Goal: Task Accomplishment & Management: Use online tool/utility

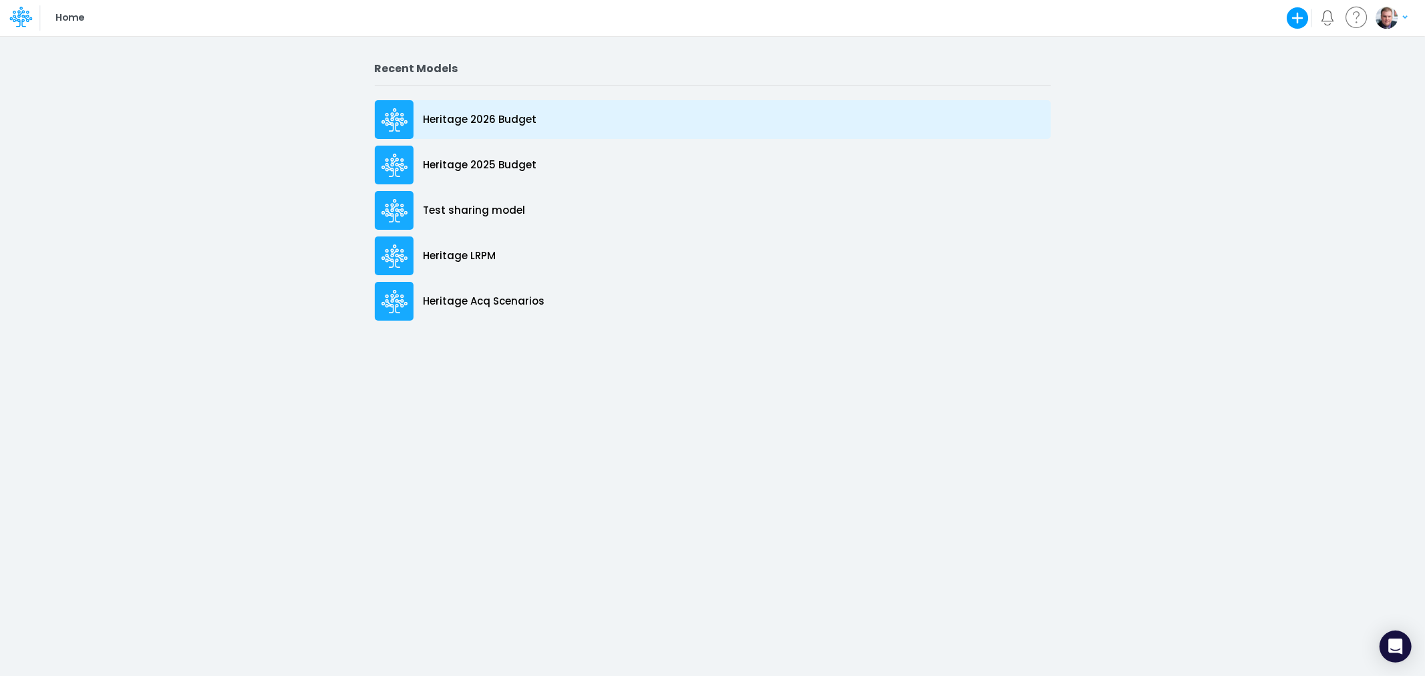
click at [484, 122] on p "Heritage 2026 Budget" at bounding box center [481, 119] width 114 height 15
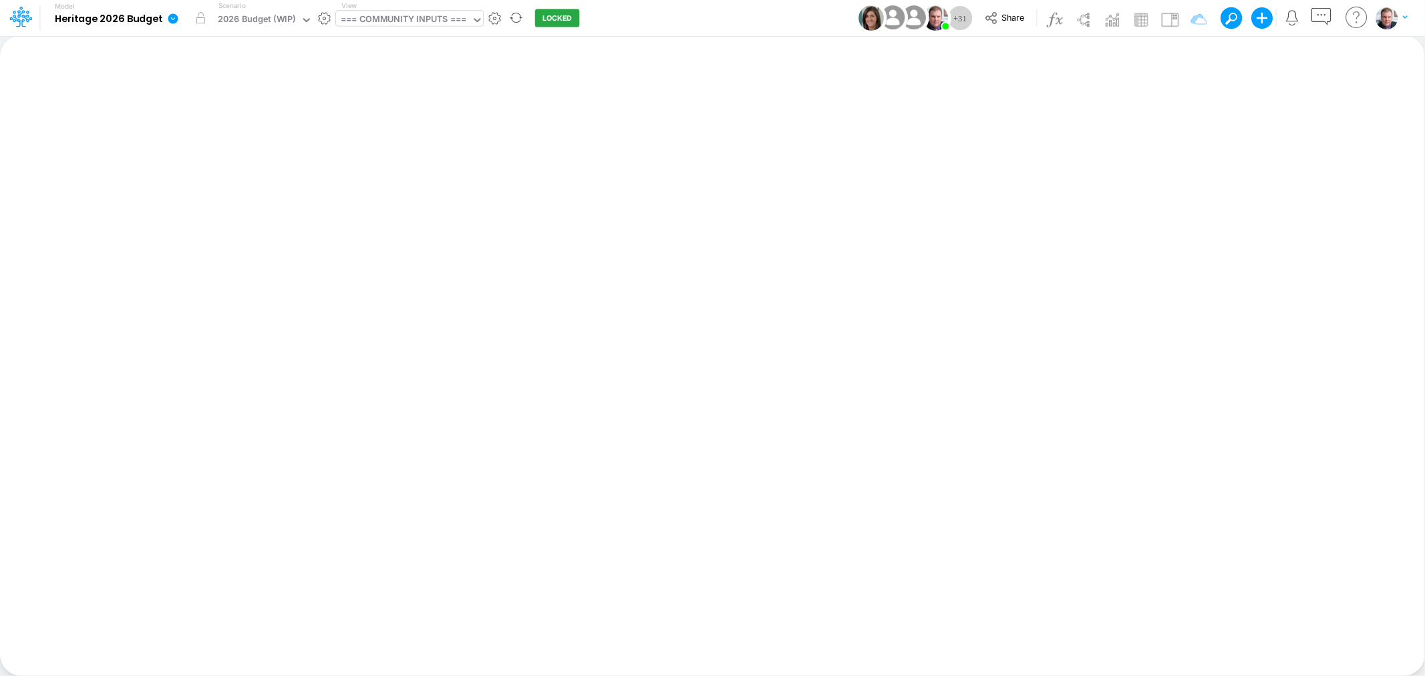
click at [393, 18] on div "=== COMMUNITY INPUTS ===" at bounding box center [404, 20] width 126 height 15
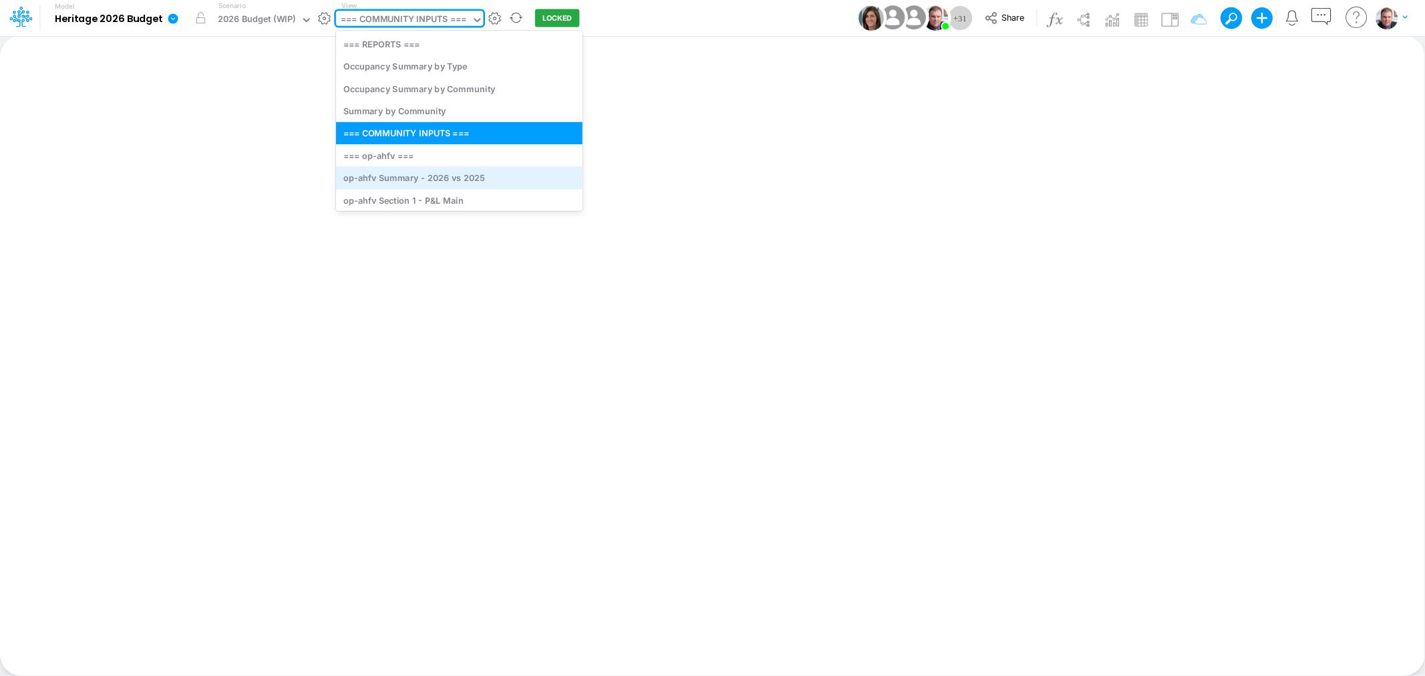
scroll to position [74, 0]
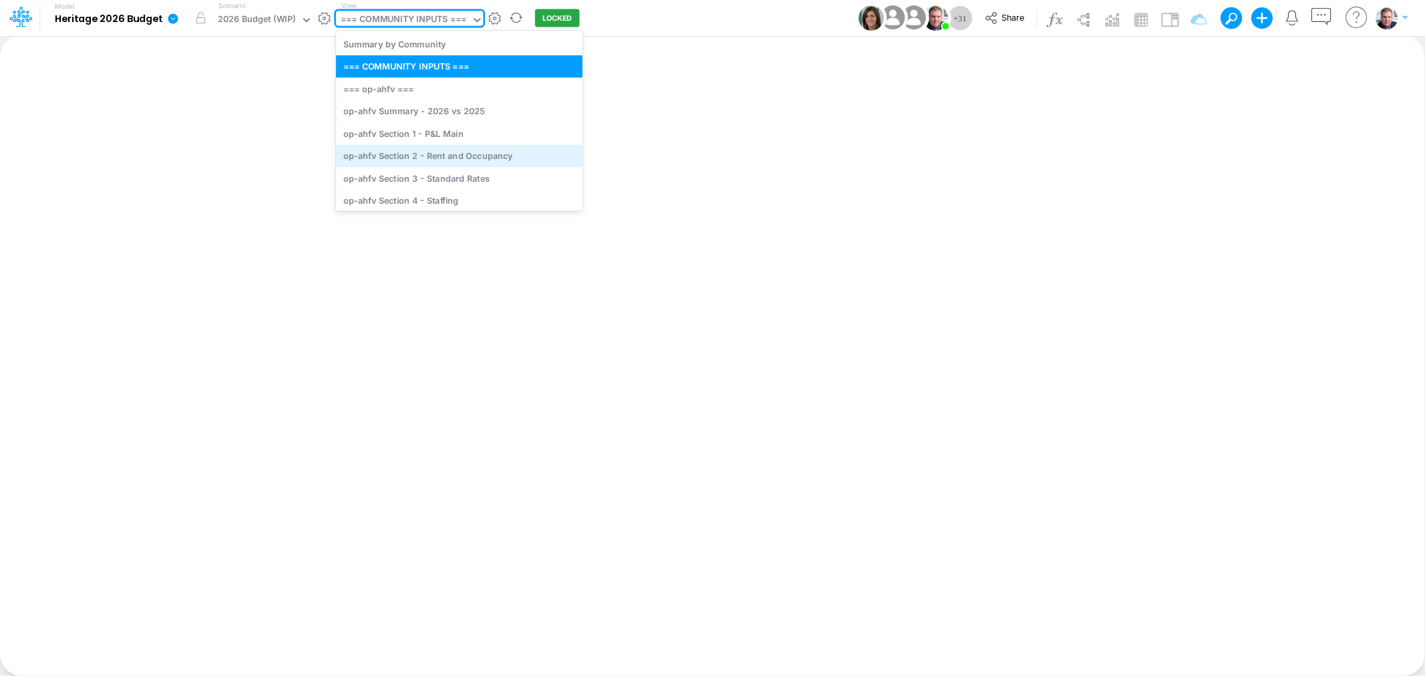
click at [444, 156] on div "op-ahfv Section 2 - Rent and Occupancy" at bounding box center [459, 156] width 247 height 22
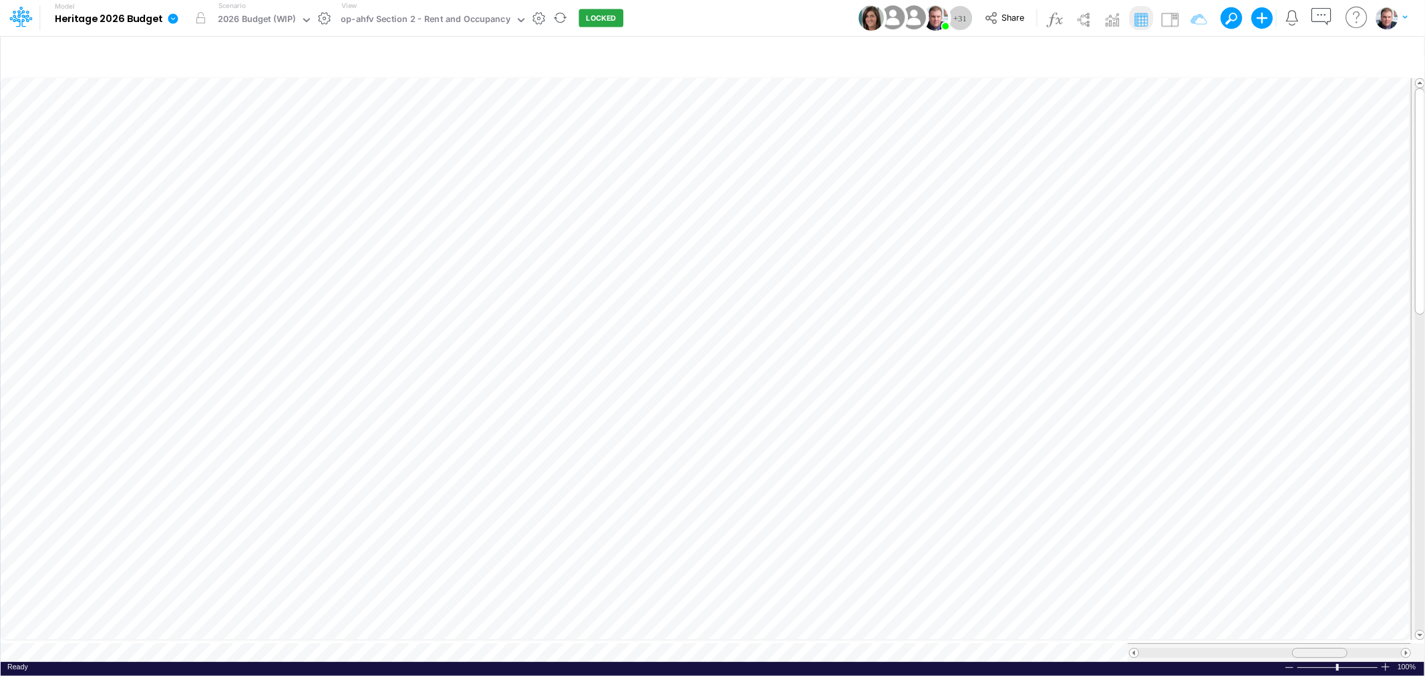
drag, startPoint x: 1279, startPoint y: 648, endPoint x: 1311, endPoint y: 651, distance: 32.2
click at [1311, 651] on div at bounding box center [1319, 653] width 55 height 10
drag, startPoint x: 1332, startPoint y: 643, endPoint x: 1326, endPoint y: 648, distance: 8.0
click at [1326, 648] on div at bounding box center [1312, 653] width 55 height 10
drag, startPoint x: 1303, startPoint y: 645, endPoint x: 1318, endPoint y: 643, distance: 14.8
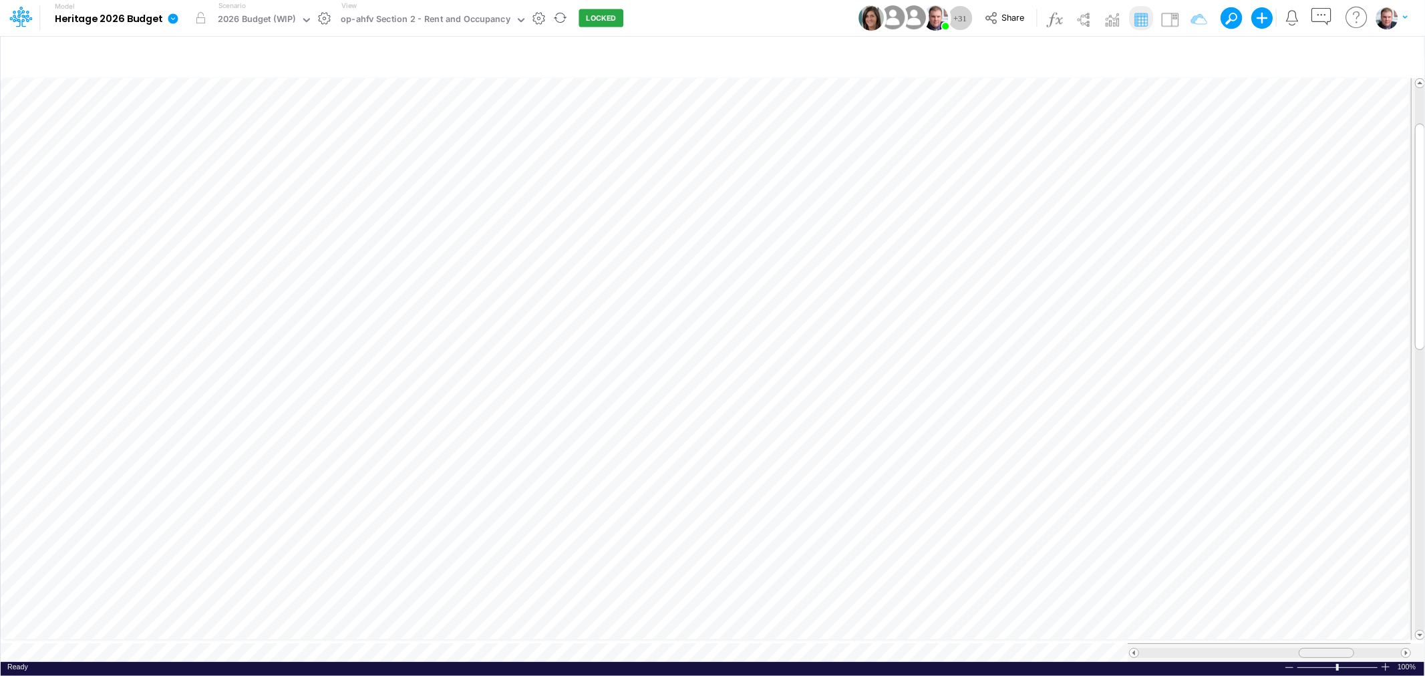
click at [1318, 648] on div at bounding box center [1326, 653] width 55 height 10
click at [1319, 632] on table at bounding box center [713, 368] width 1425 height 587
click at [390, 15] on div "op-ahfv Section 2 - Rent and Occupancy" at bounding box center [426, 20] width 170 height 15
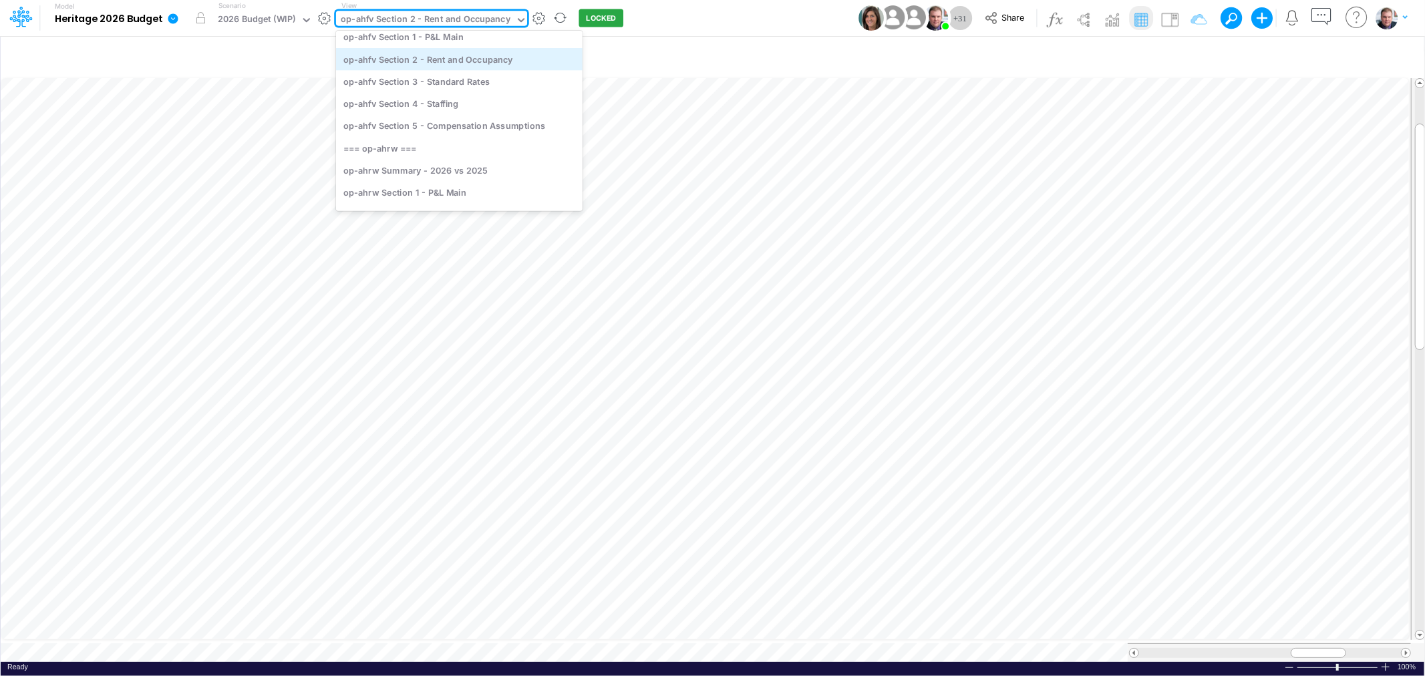
scroll to position [256, 0]
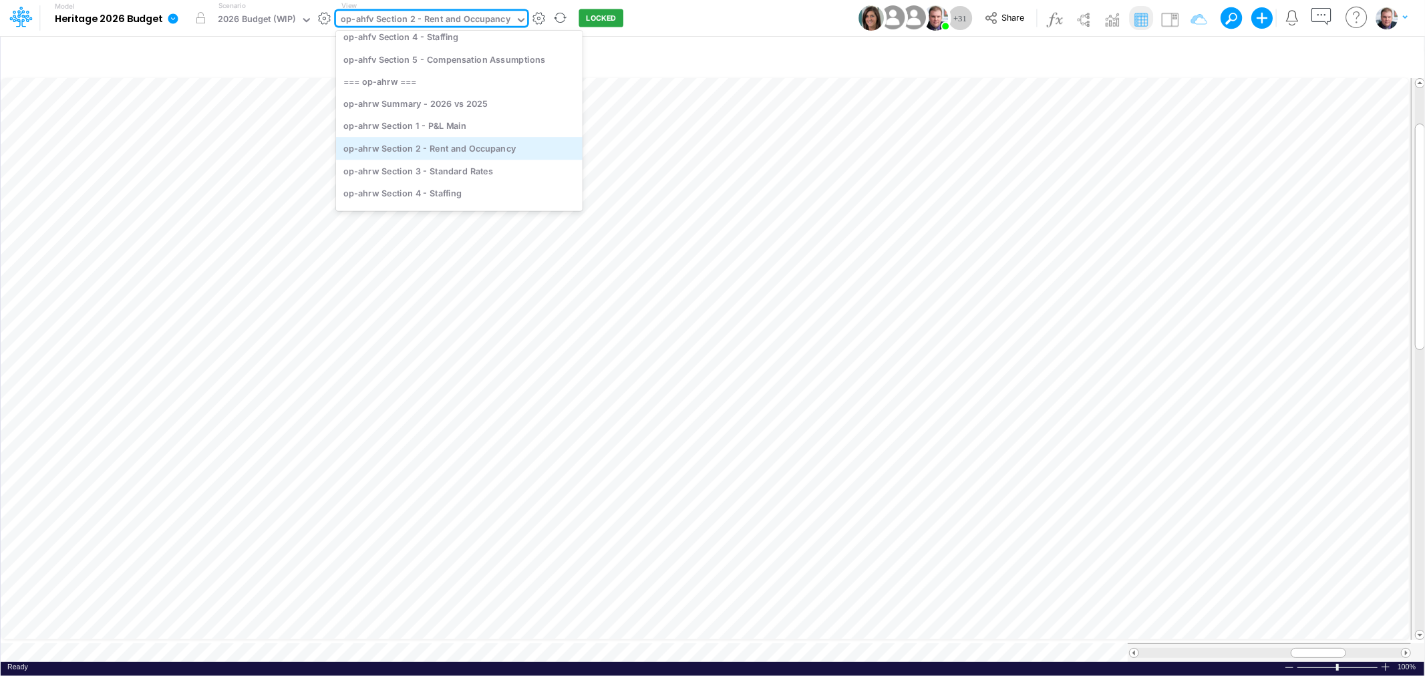
click at [428, 147] on div "op-ahrw Section 2 - Rent and Occupancy" at bounding box center [459, 149] width 247 height 22
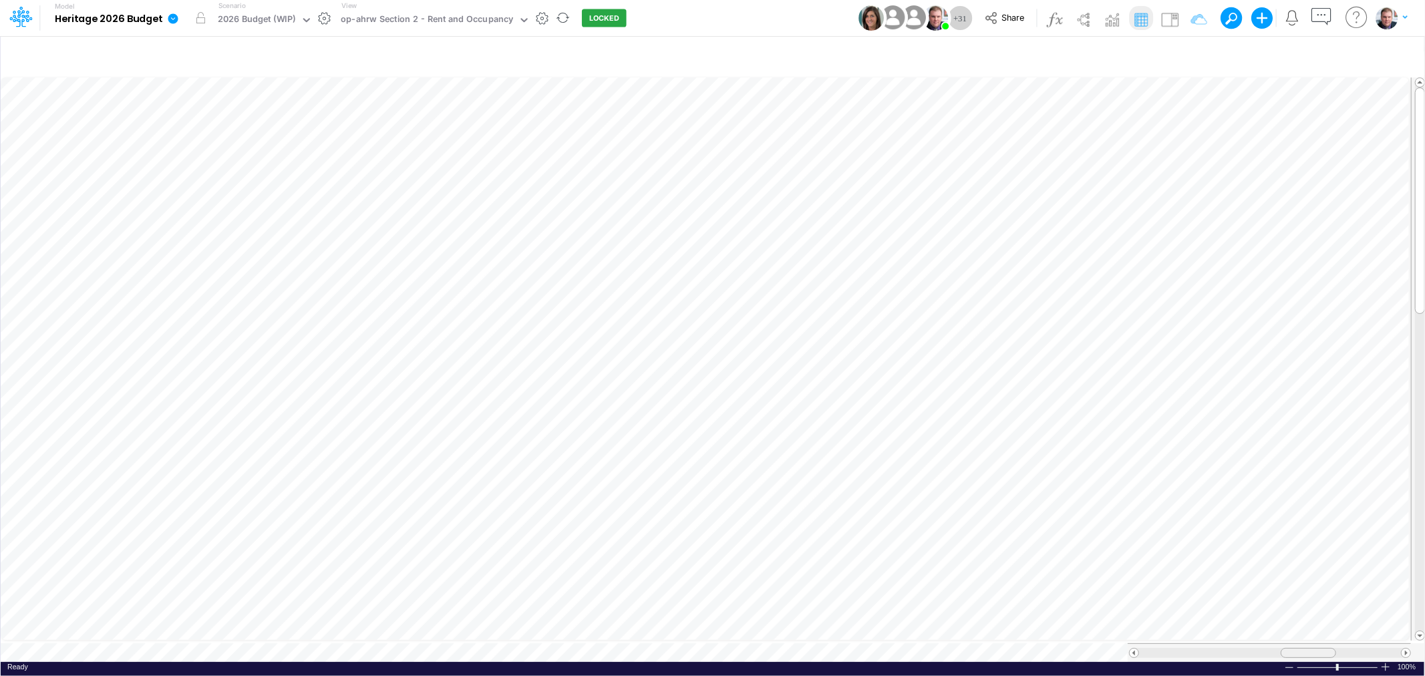
drag, startPoint x: 1274, startPoint y: 645, endPoint x: 1295, endPoint y: 643, distance: 20.8
click at [1295, 648] on div at bounding box center [1308, 653] width 55 height 10
click at [1301, 648] on div at bounding box center [1308, 653] width 55 height 10
click at [1299, 648] on div at bounding box center [1305, 653] width 55 height 10
click at [325, 662] on div "Ready 100% Sum: null Max: null Min: null Numerical Count: null Count: null Aver…" at bounding box center [713, 670] width 1424 height 17
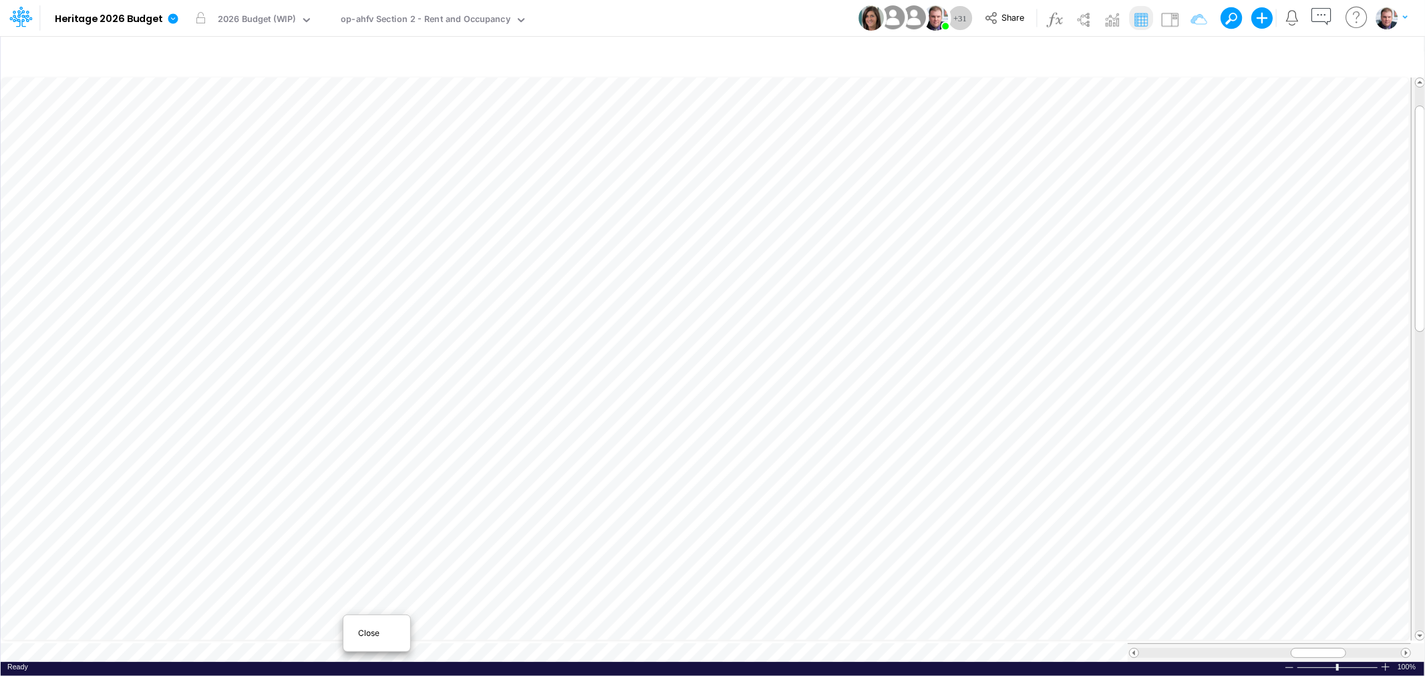
click at [362, 627] on span "Close" at bounding box center [376, 633] width 37 height 12
click at [1406, 649] on span at bounding box center [1406, 653] width 9 height 9
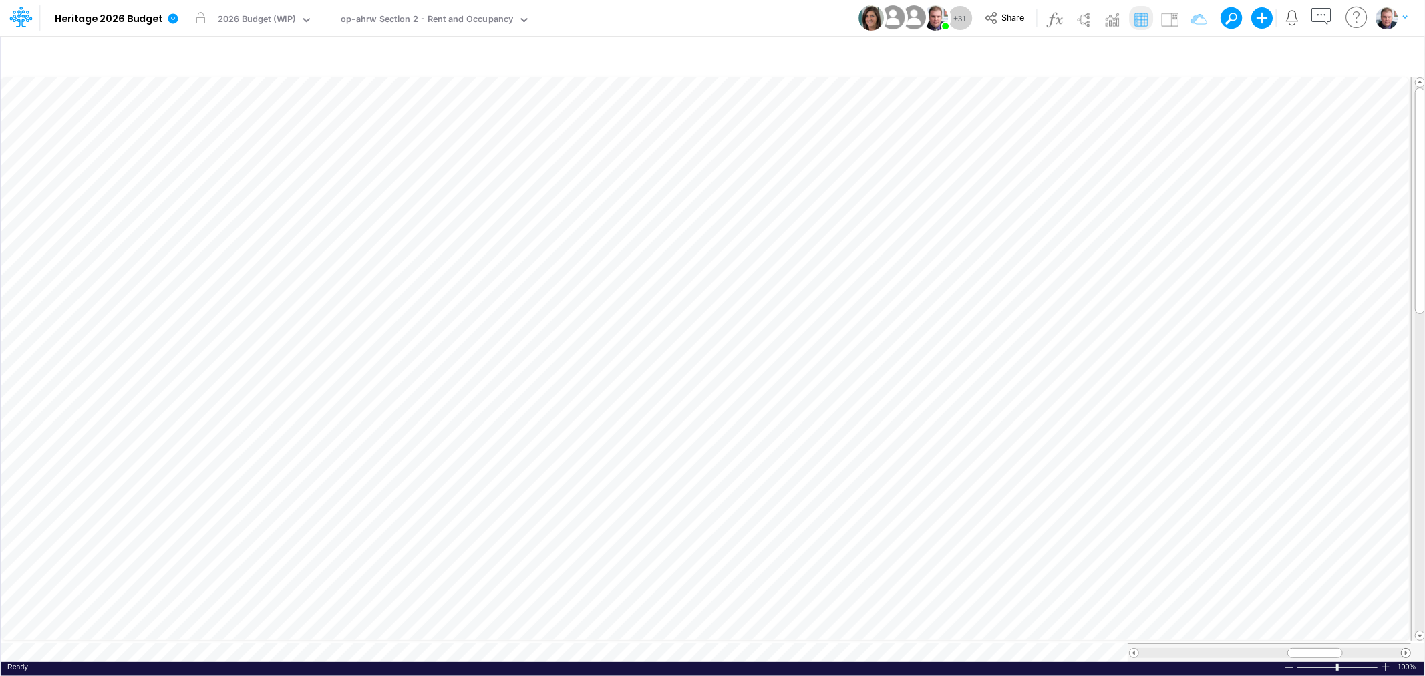
click at [1404, 649] on span at bounding box center [1406, 653] width 9 height 9
drag, startPoint x: 1311, startPoint y: 650, endPoint x: 1290, endPoint y: 650, distance: 20.7
click at [1290, 650] on div at bounding box center [1304, 653] width 55 height 10
drag, startPoint x: 1291, startPoint y: 642, endPoint x: 1304, endPoint y: 643, distance: 12.8
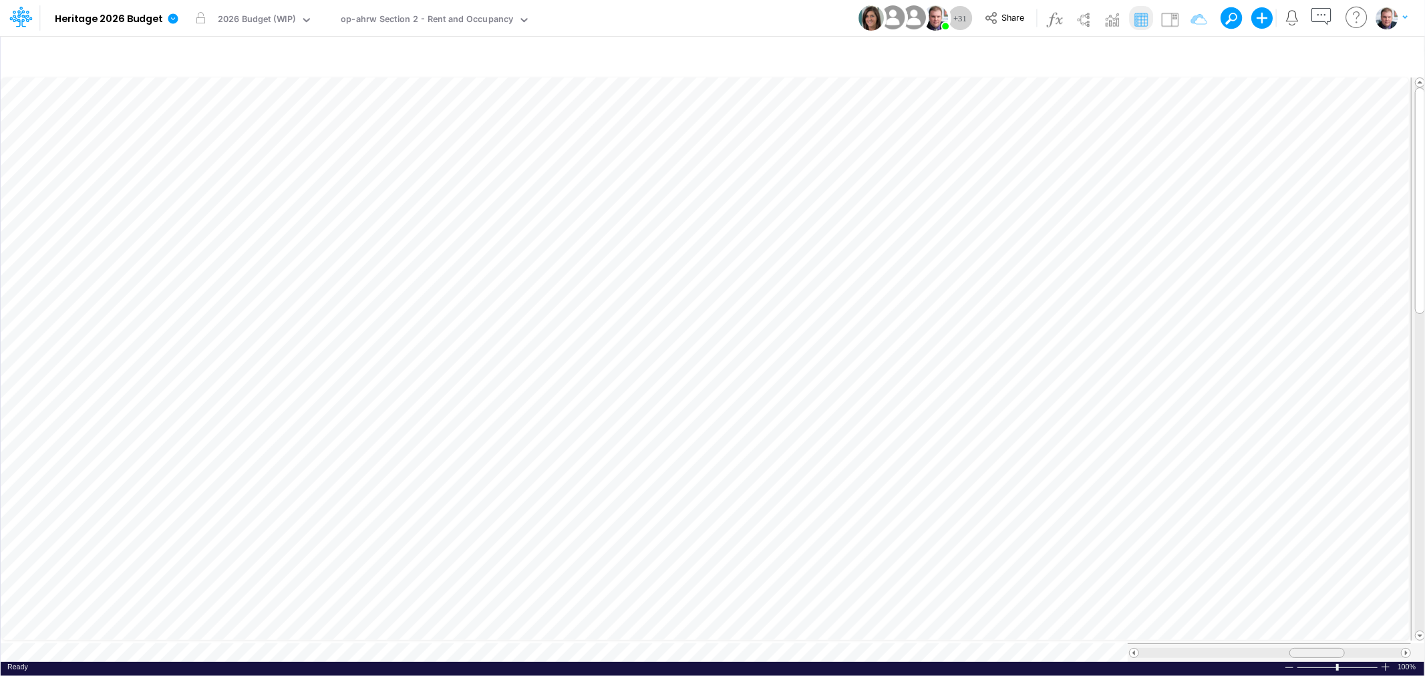
click at [1304, 648] on div at bounding box center [1316, 653] width 55 height 10
drag, startPoint x: 1326, startPoint y: 643, endPoint x: 1312, endPoint y: 646, distance: 14.4
click at [1312, 648] on div at bounding box center [1304, 653] width 55 height 10
drag, startPoint x: 1292, startPoint y: 643, endPoint x: 1314, endPoint y: 648, distance: 21.9
click at [1314, 648] on div at bounding box center [1325, 653] width 55 height 10
